Goal: Connect with others: Connect with others

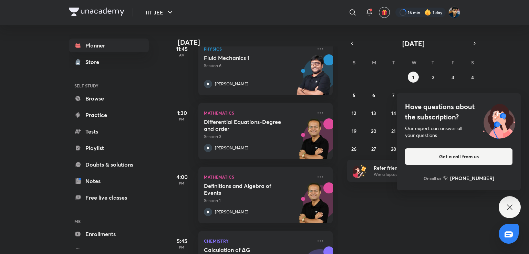
scroll to position [178, 0]
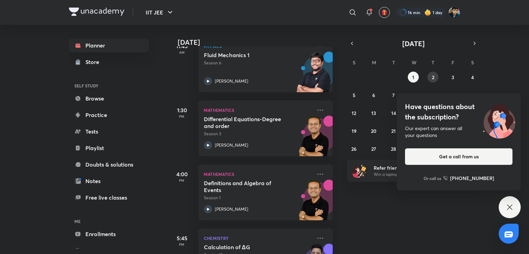
click at [428, 75] on button "2" at bounding box center [432, 77] width 11 height 11
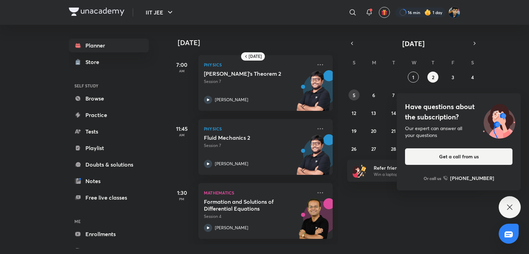
click at [353, 92] on abbr "5" at bounding box center [354, 95] width 3 height 7
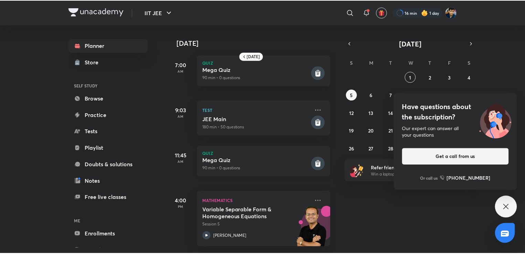
scroll to position [0, 0]
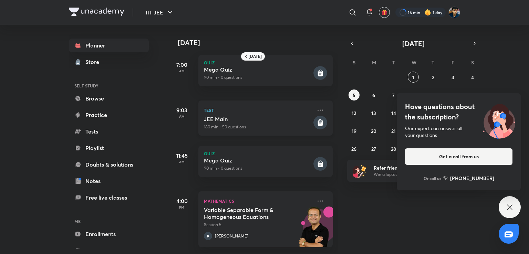
click at [258, 118] on h5 "JEE Main" at bounding box center [258, 119] width 108 height 7
click at [495, 201] on div "5 October 7:00 AM Quiz Mega Quiz 90 min • 0 questions 9:03 AM Test JEE Main 180…" at bounding box center [347, 139] width 359 height 228
click at [510, 206] on icon at bounding box center [509, 207] width 8 height 8
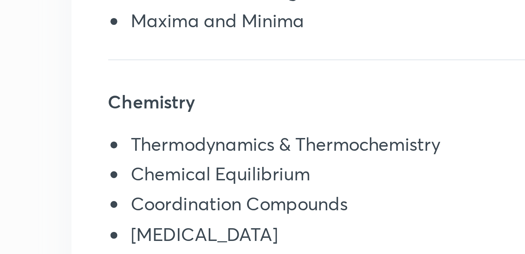
scroll to position [151, 0]
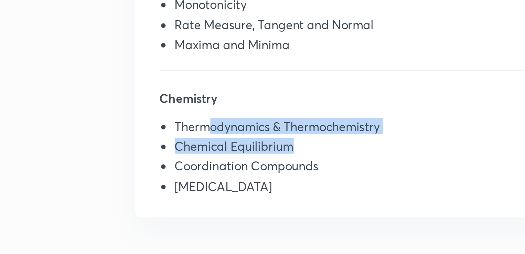
drag, startPoint x: 282, startPoint y: 143, endPoint x: 240, endPoint y: 135, distance: 43.5
click at [240, 135] on ul "Thermodynamics & Thermochemistry Chemical Equilibrium Coordination Compounds Hy…" at bounding box center [331, 147] width 232 height 36
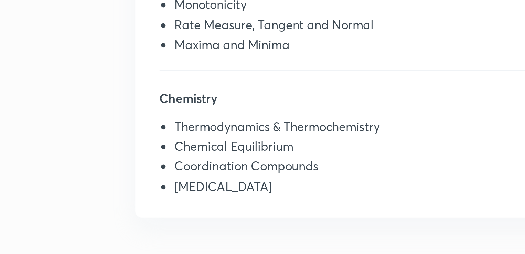
click at [247, 152] on li "Coordination Compounds" at bounding box center [334, 151] width 225 height 9
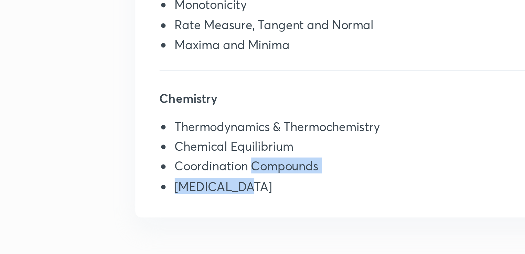
drag, startPoint x: 280, startPoint y: 159, endPoint x: 260, endPoint y: 155, distance: 20.6
click at [260, 155] on ul "Thermodynamics & Thermochemistry Chemical Equilibrium Coordination Compounds Hy…" at bounding box center [331, 147] width 232 height 36
click at [260, 156] on li "Coordination Compounds" at bounding box center [334, 151] width 225 height 9
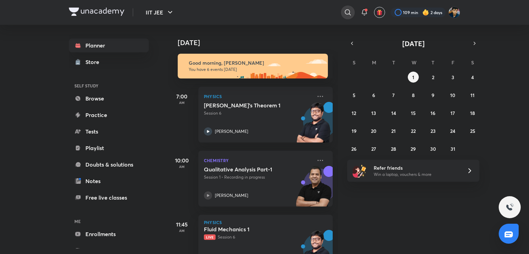
click at [350, 15] on icon at bounding box center [348, 12] width 6 height 6
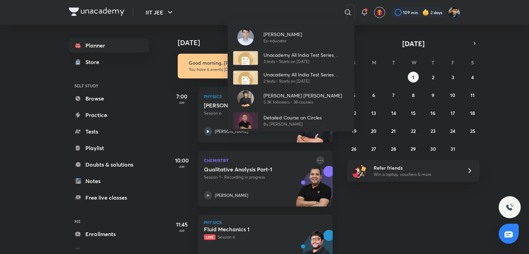
click at [317, 158] on div "[PERSON_NAME] Ex-educator Unacademy All India Test Series (UAITS) for IIT JEE -…" at bounding box center [264, 127] width 529 height 254
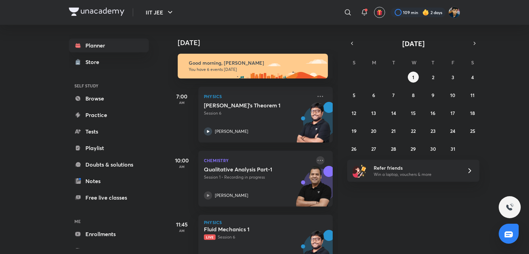
click at [316, 160] on icon at bounding box center [320, 160] width 8 height 8
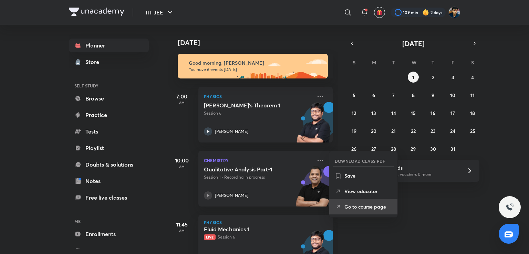
click at [340, 205] on icon at bounding box center [338, 206] width 7 height 7
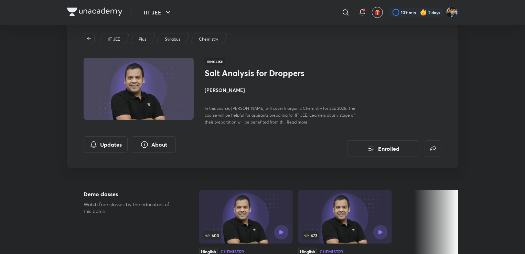
scroll to position [8, 0]
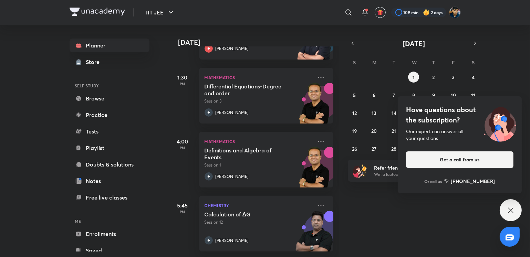
scroll to position [216, 1]
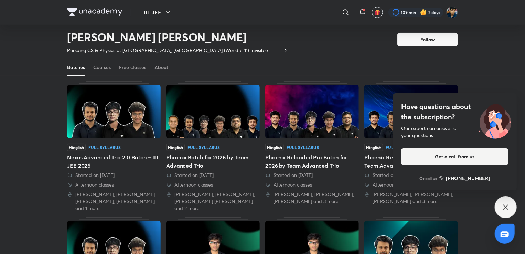
scroll to position [33, 0]
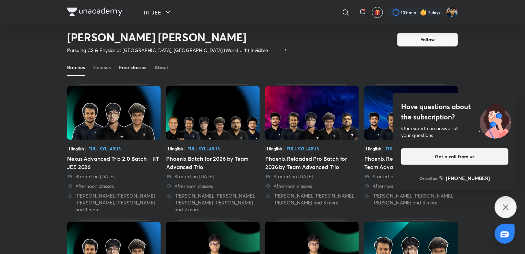
click at [129, 66] on div "Free classes" at bounding box center [132, 67] width 27 height 7
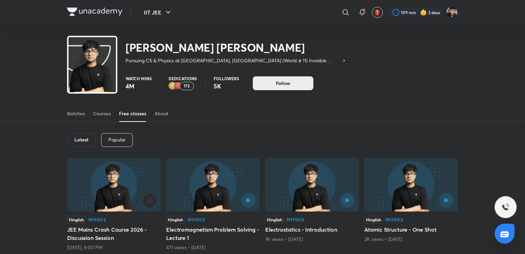
click at [276, 82] on span "Follow" at bounding box center [283, 83] width 14 height 7
